Goal: Find specific page/section: Find specific page/section

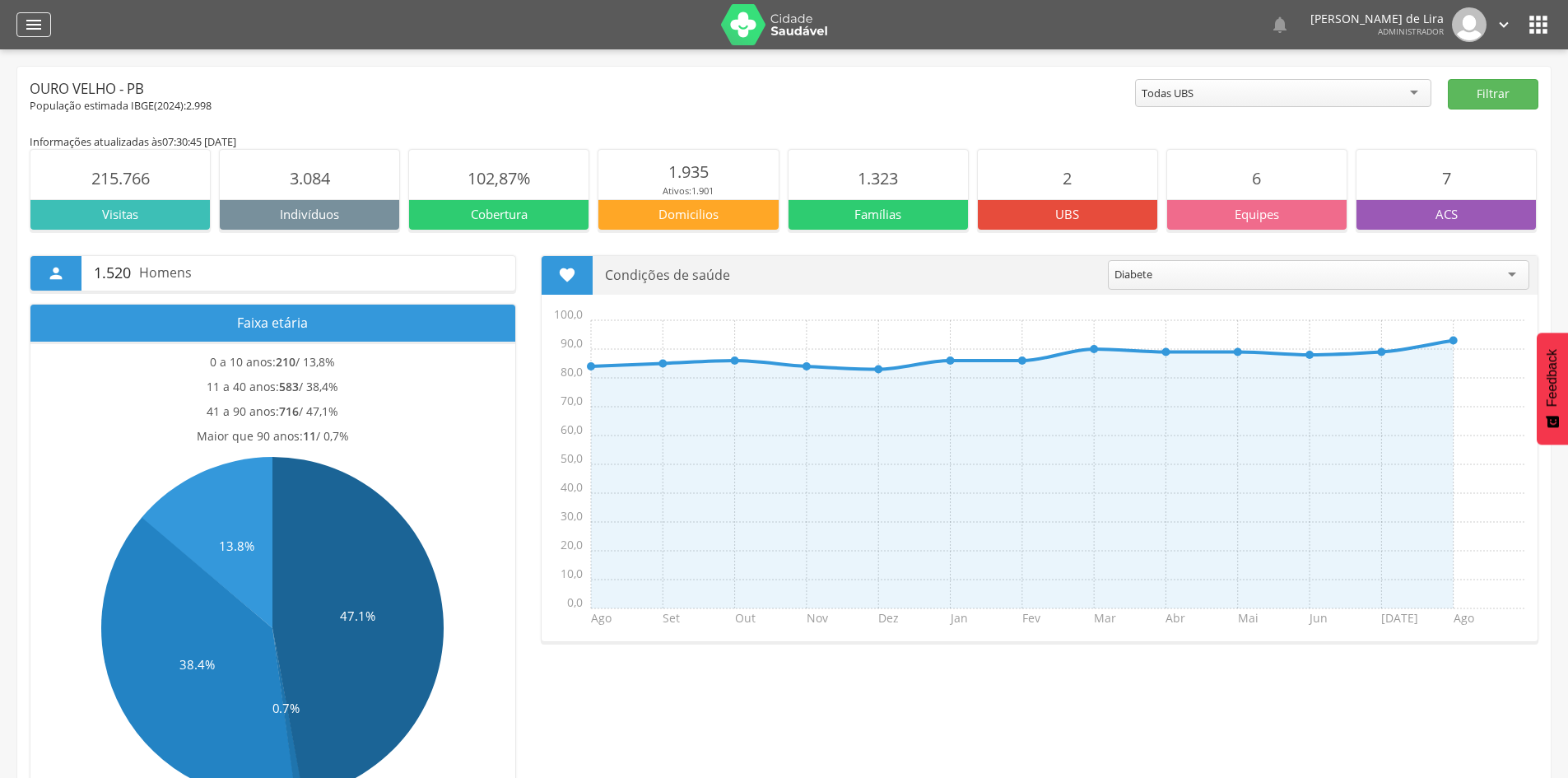
click at [36, 24] on icon "" at bounding box center [33, 24] width 19 height 19
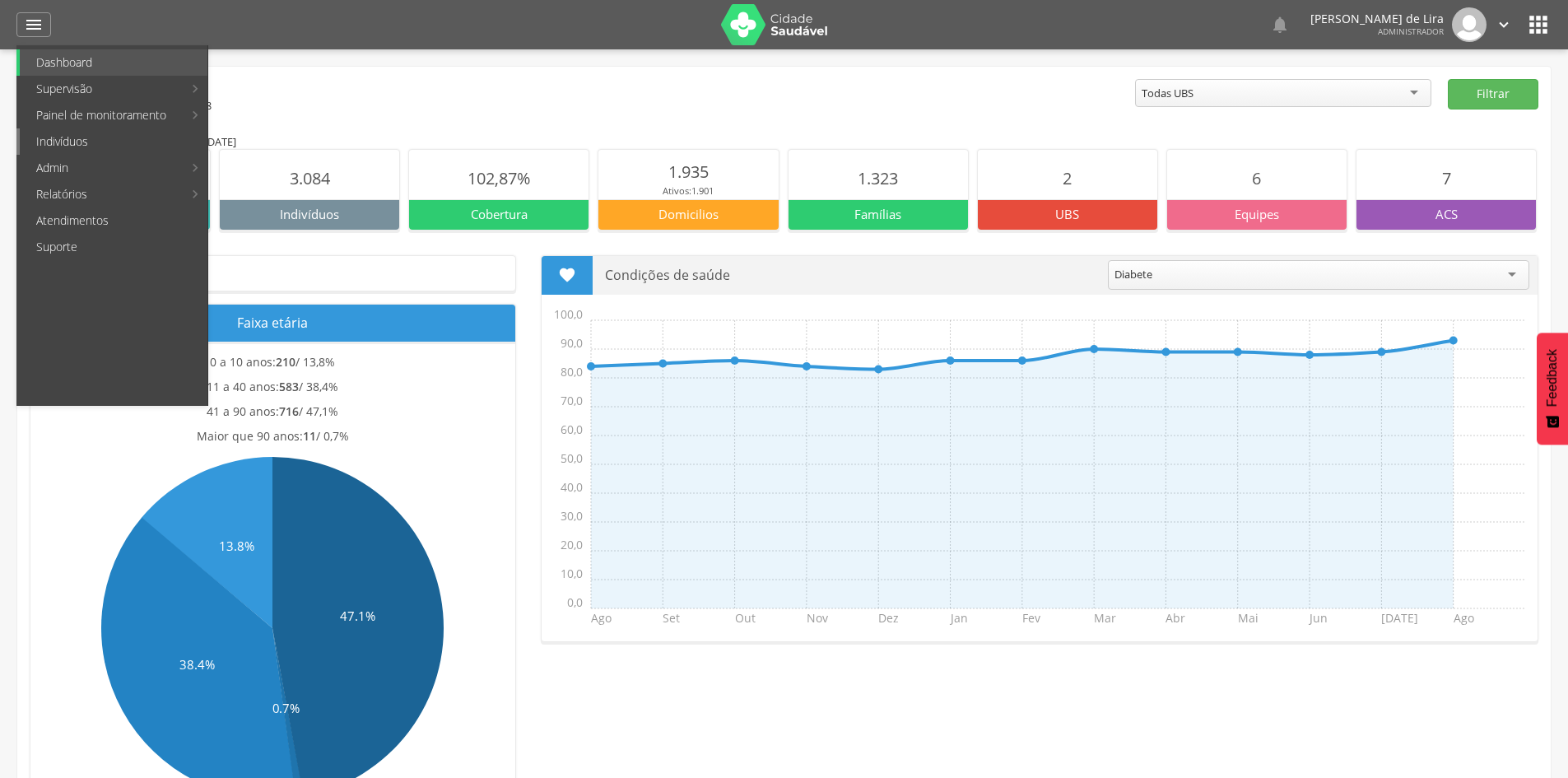
click at [68, 147] on link "Indivíduos" at bounding box center [113, 141] width 188 height 27
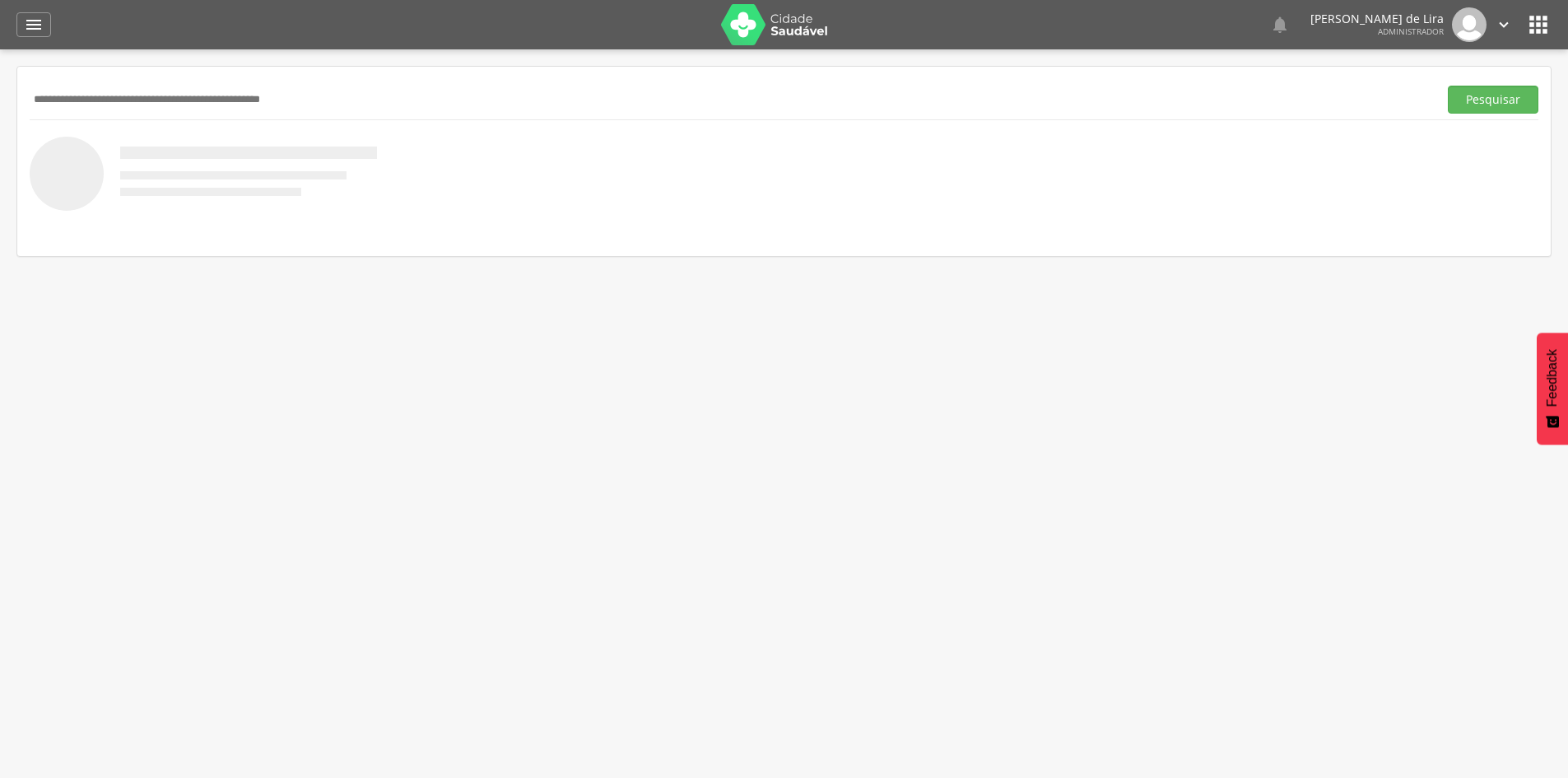
click at [89, 100] on input "text" at bounding box center [730, 100] width 1401 height 28
click at [1447, 86] on button "Pesquisar" at bounding box center [1492, 100] width 90 height 28
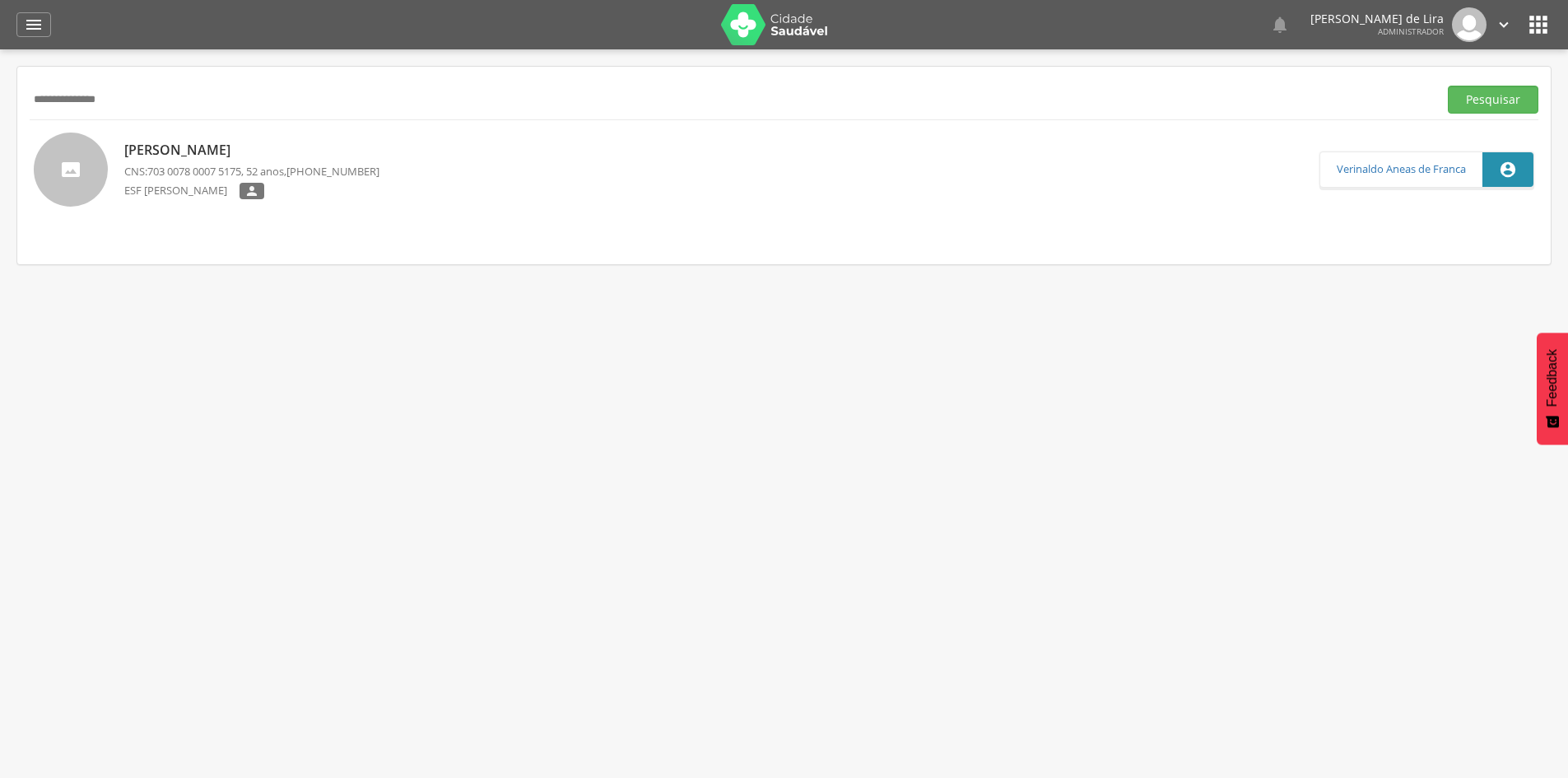
drag, startPoint x: 133, startPoint y: 95, endPoint x: 0, endPoint y: 95, distance: 133.0
click at [0, 95] on div " Supervisão  Distritos  Ubs adicionar ubs  Coordenador: - Ouro Velho / [GEO…" at bounding box center [784, 439] width 1568 height 778
click at [1447, 86] on button "Pesquisar" at bounding box center [1492, 100] width 90 height 28
drag, startPoint x: 162, startPoint y: 106, endPoint x: 0, endPoint y: 81, distance: 163.9
click at [0, 85] on div " Supervisão  Distritos  Ubs adicionar ubs  Coordenador: - Ouro Velho / [GEO…" at bounding box center [784, 439] width 1568 height 778
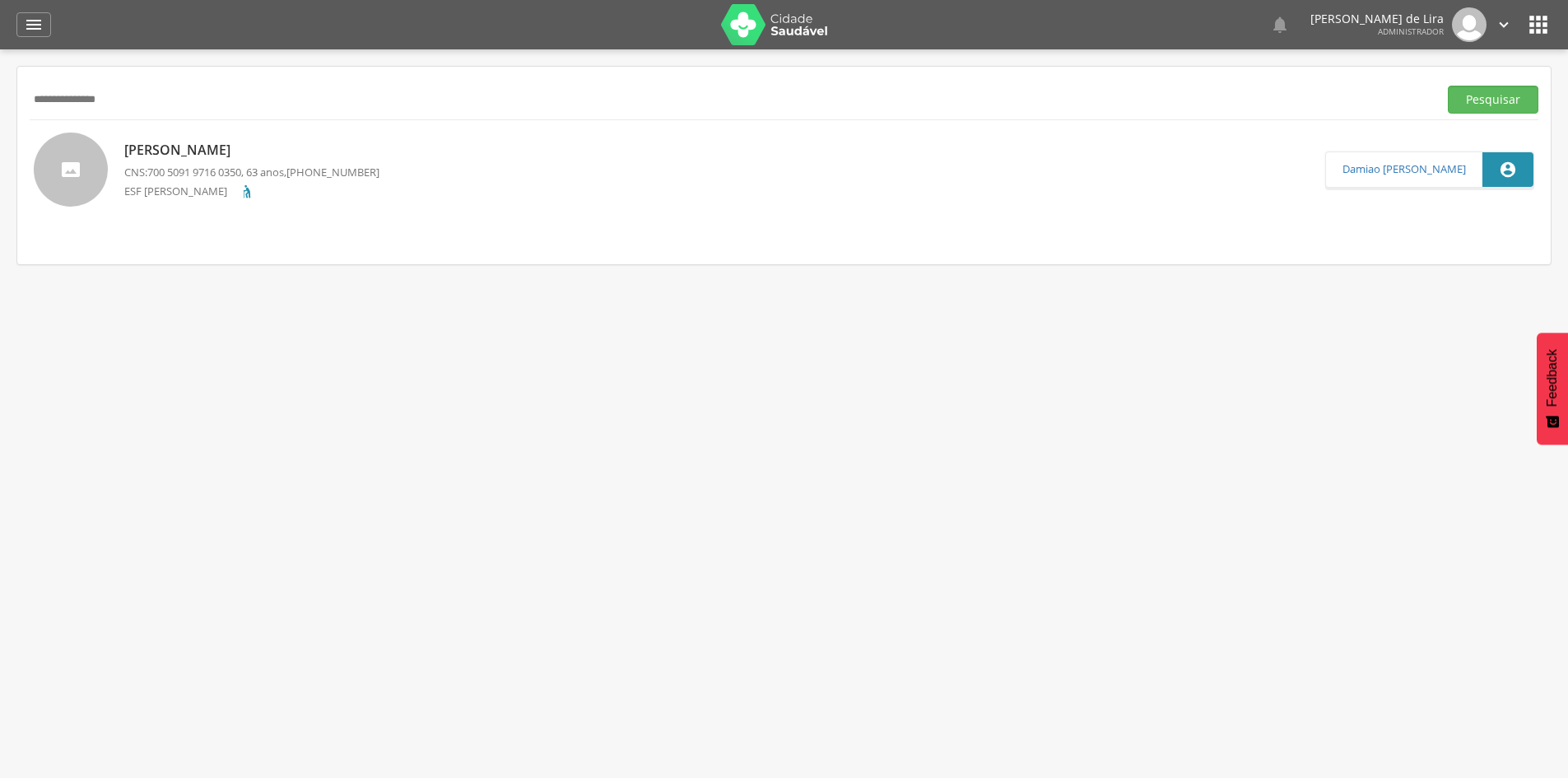
type input "**********"
click at [1447, 86] on button "Pesquisar" at bounding box center [1492, 100] width 90 height 28
